Goal: Task Accomplishment & Management: Manage account settings

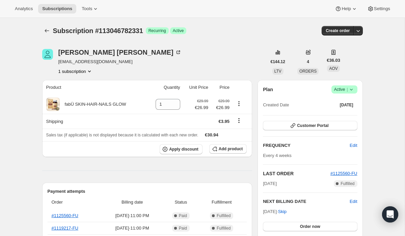
click at [353, 89] on icon at bounding box center [351, 89] width 7 height 7
click at [345, 111] on span "Cancel subscription" at bounding box center [341, 114] width 38 height 7
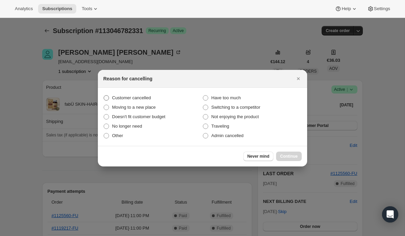
click at [106, 96] on span ":rbk:" at bounding box center [106, 97] width 5 height 5
click at [104, 95] on input "Customer cancelled" at bounding box center [104, 95] width 0 height 0
radio input "true"
click at [299, 158] on button "Continue" at bounding box center [289, 155] width 26 height 9
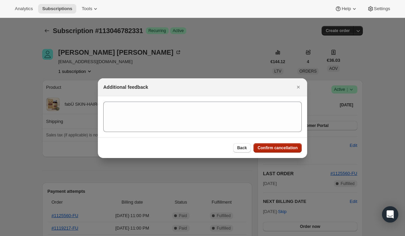
click at [272, 149] on span "Confirm cancellation" at bounding box center [277, 147] width 40 height 5
